Goal: Find specific page/section: Find specific page/section

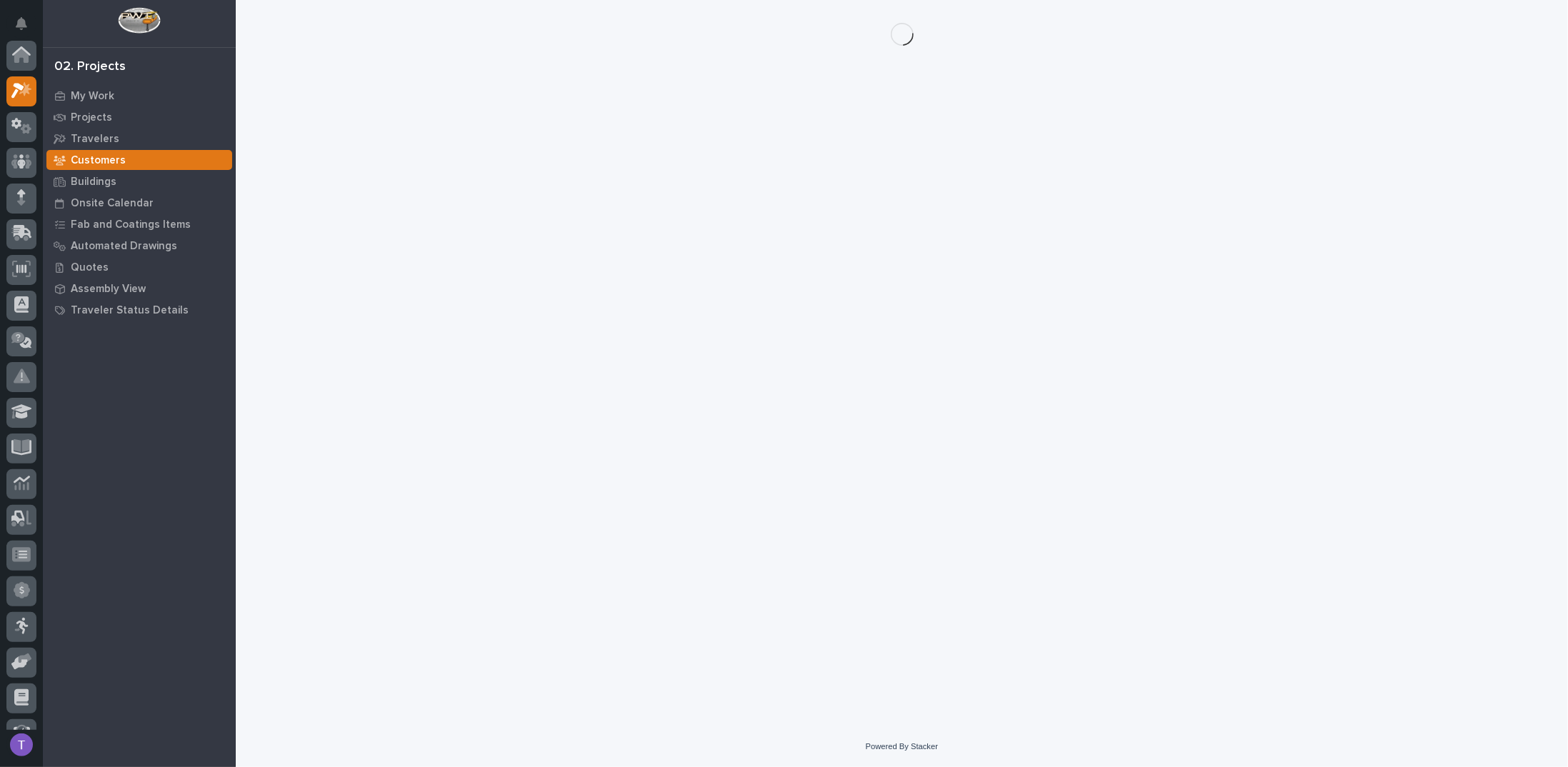
scroll to position [36, 0]
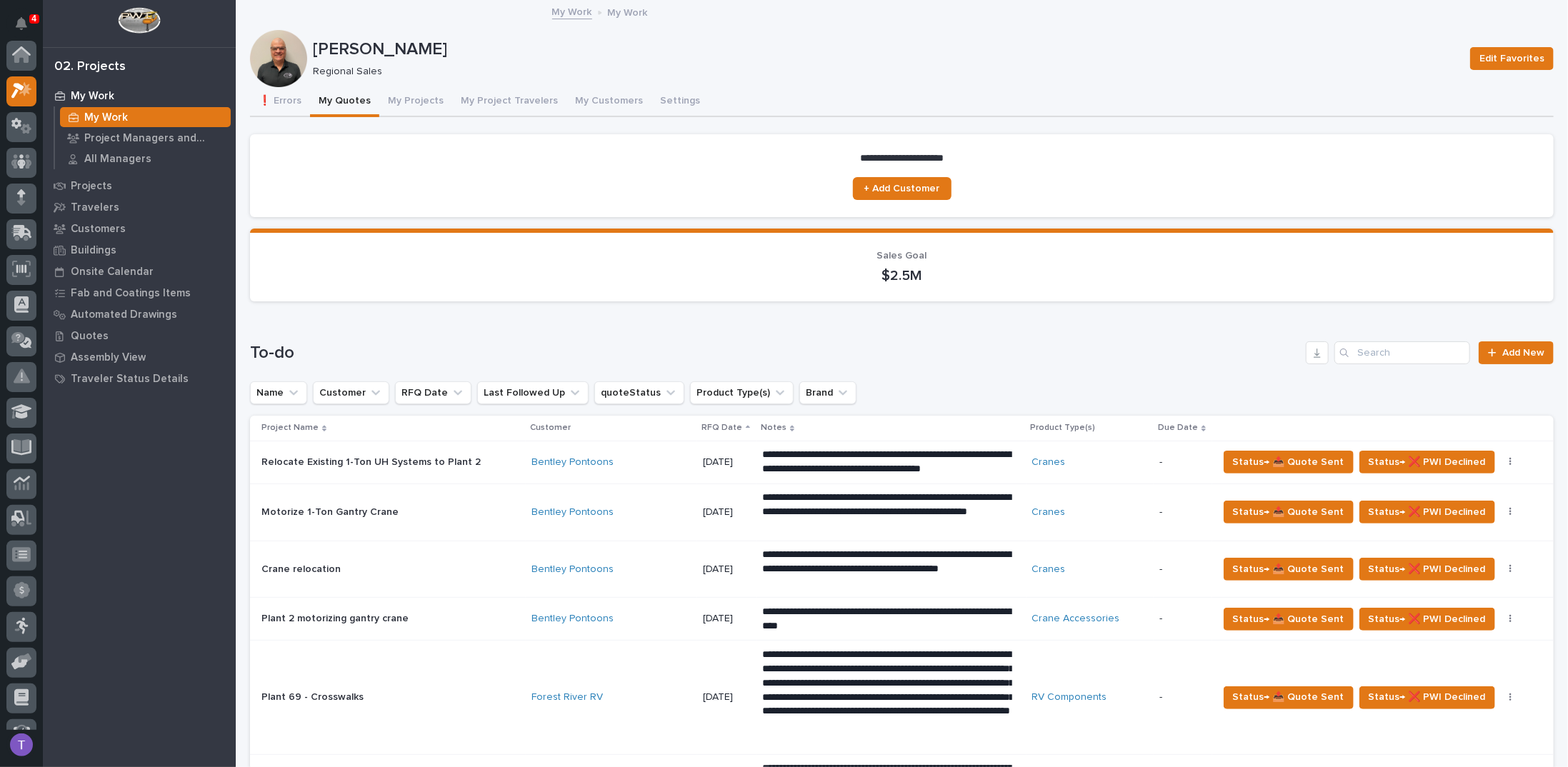
scroll to position [36, 0]
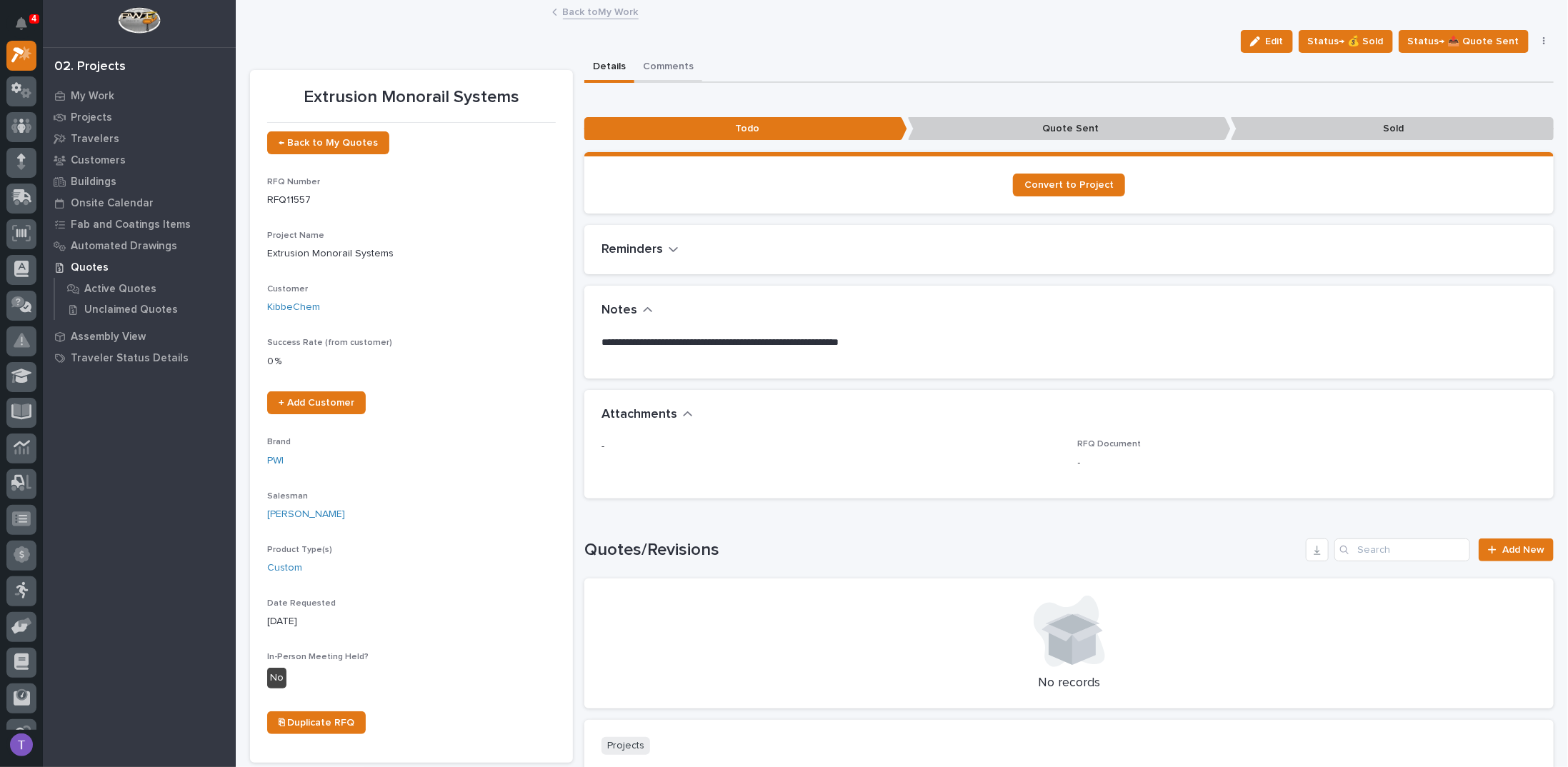
click at [658, 64] on button "Comments" at bounding box center [668, 67] width 68 height 30
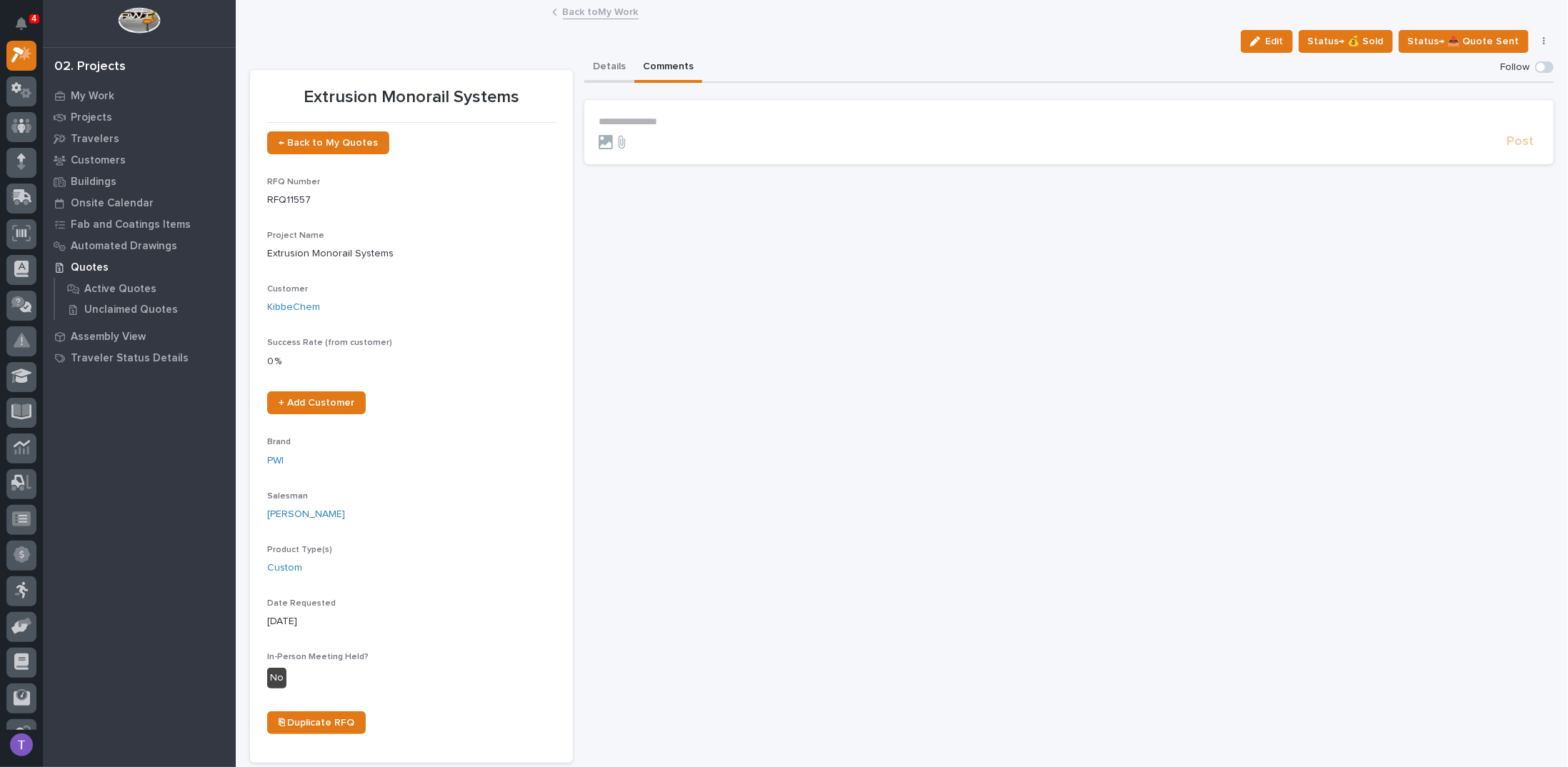
click at [598, 62] on button "Details" at bounding box center [609, 67] width 50 height 30
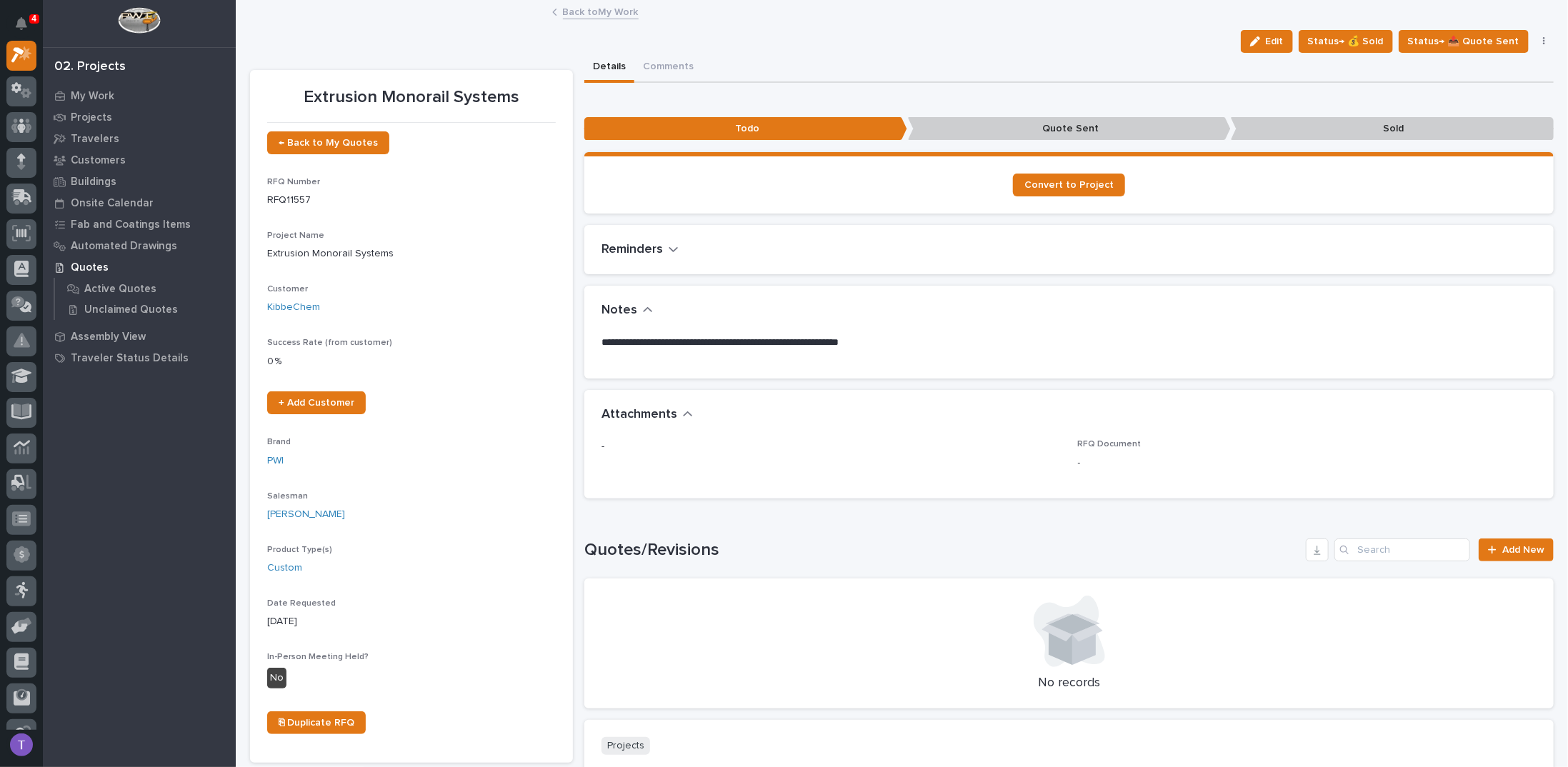
click at [578, 11] on link "Back to My Work" at bounding box center [600, 11] width 76 height 16
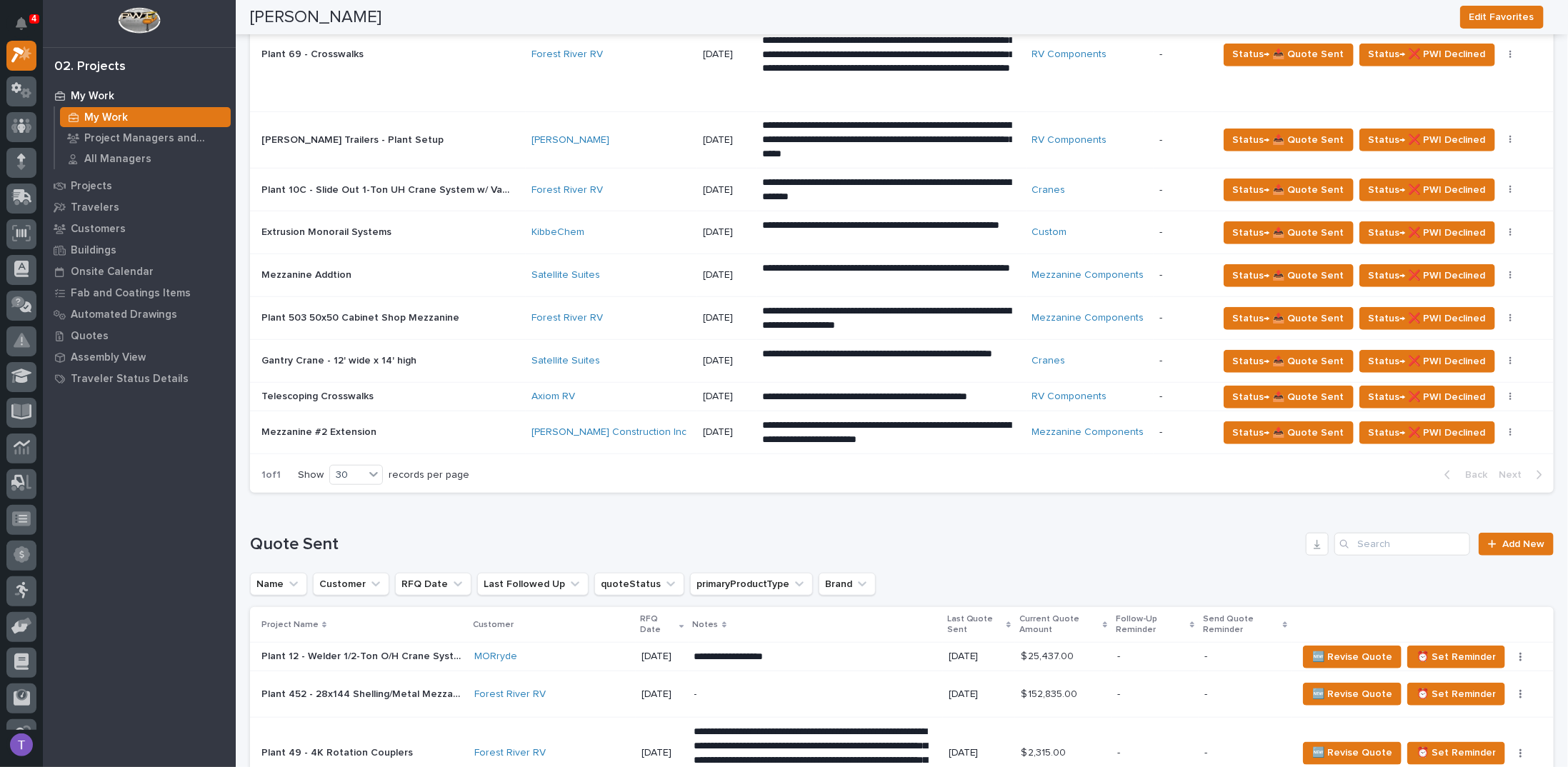
scroll to position [572, 0]
